Goal: Task Accomplishment & Management: Manage account settings

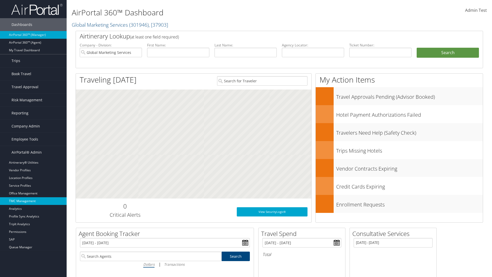
click at [33, 201] on link "TMC Management" at bounding box center [33, 201] width 67 height 8
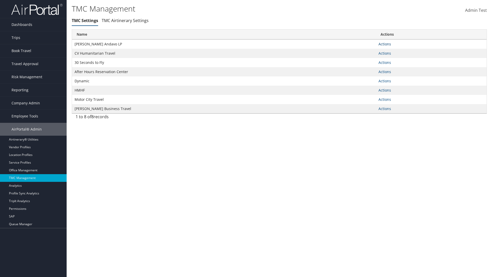
click at [384, 44] on link "Actions" at bounding box center [384, 43] width 13 height 5
